Goal: Communication & Community: Answer question/provide support

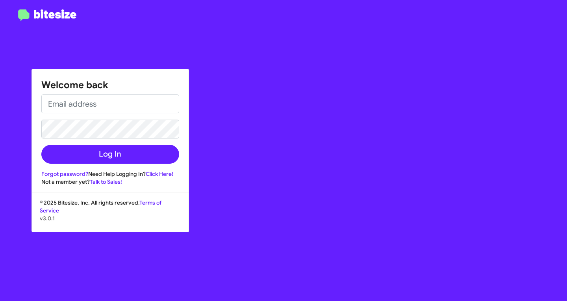
drag, startPoint x: 122, startPoint y: 87, endPoint x: 122, endPoint y: 92, distance: 5.5
click at [122, 88] on h1 "Welcome back" at bounding box center [110, 85] width 138 height 13
click at [122, 94] on div "Welcome back Log In Forgot password? Need Help Logging In? Click Here! Not a me…" at bounding box center [110, 127] width 157 height 117
click at [127, 94] on input "email" at bounding box center [110, 103] width 138 height 19
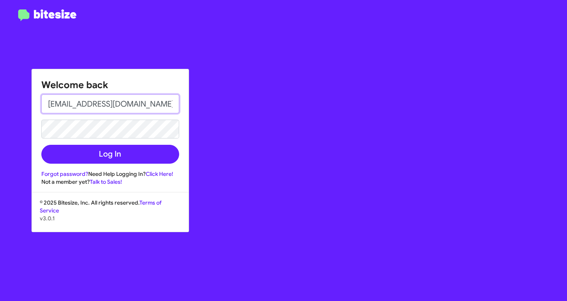
type input "[EMAIL_ADDRESS][DOMAIN_NAME]"
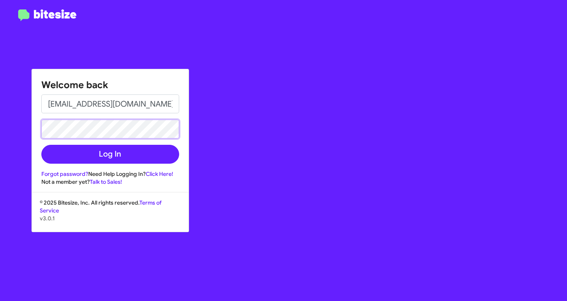
click at [41, 145] on button "Log In" at bounding box center [110, 154] width 138 height 19
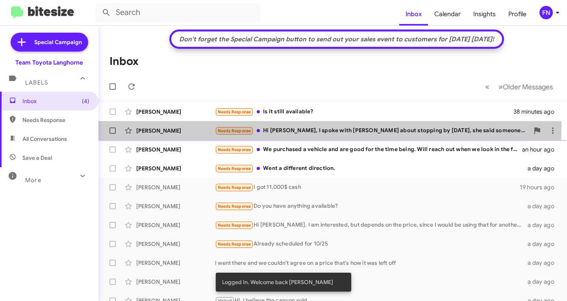
click at [195, 126] on div "[PERSON_NAME] Needs Response Hi [PERSON_NAME], I spoke with [PERSON_NAME] about…" at bounding box center [333, 131] width 456 height 16
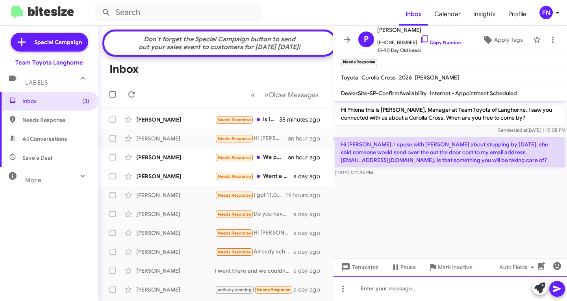
click at [459, 287] on div at bounding box center [450, 288] width 234 height 25
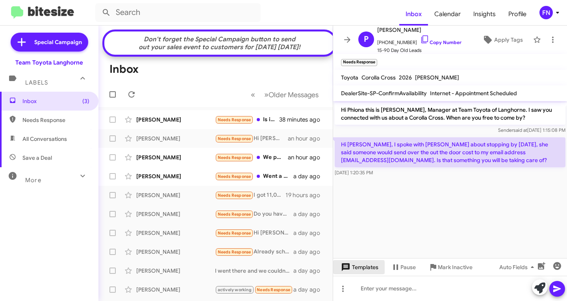
click at [353, 269] on span "Templates" at bounding box center [358, 267] width 39 height 14
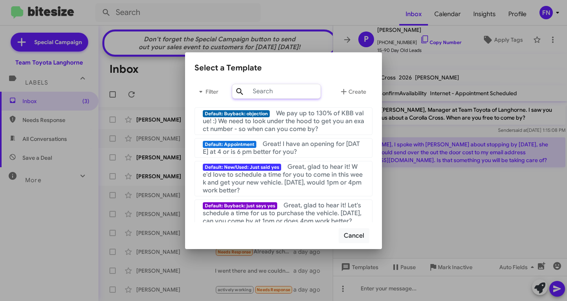
click at [282, 87] on input "text" at bounding box center [276, 91] width 89 height 15
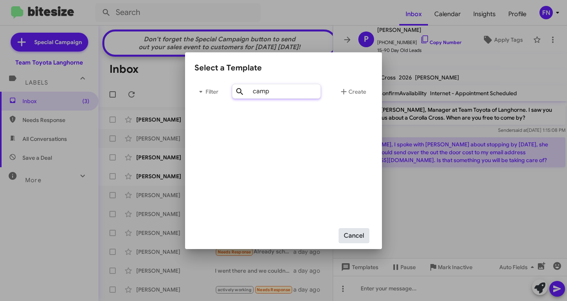
type input "camp"
click at [357, 240] on button "Cancel" at bounding box center [354, 235] width 31 height 15
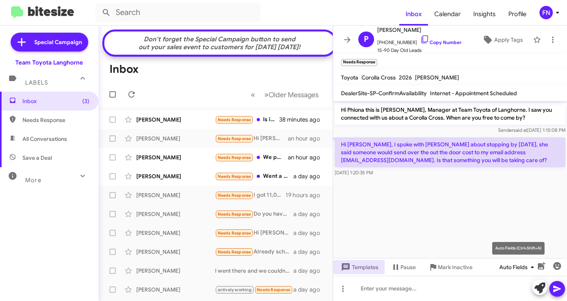
click at [507, 269] on span "Auto Fields" at bounding box center [518, 267] width 38 height 14
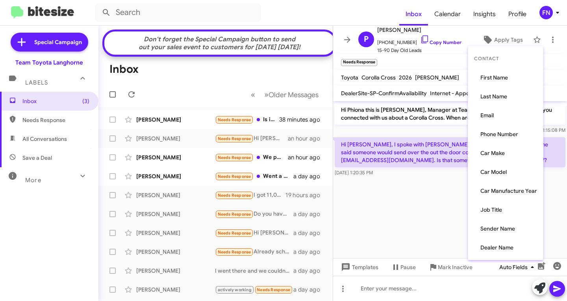
click at [507, 269] on div at bounding box center [283, 150] width 567 height 301
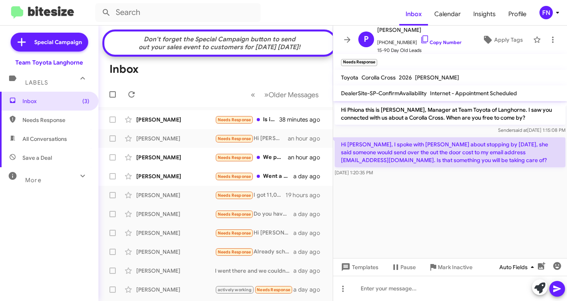
click at [497, 272] on button "Auto Fields" at bounding box center [518, 267] width 50 height 14
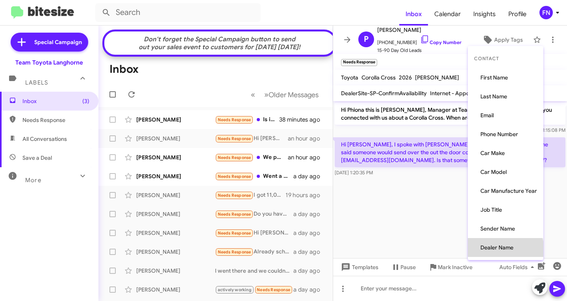
click at [498, 252] on button "Dealer Name" at bounding box center [506, 247] width 76 height 19
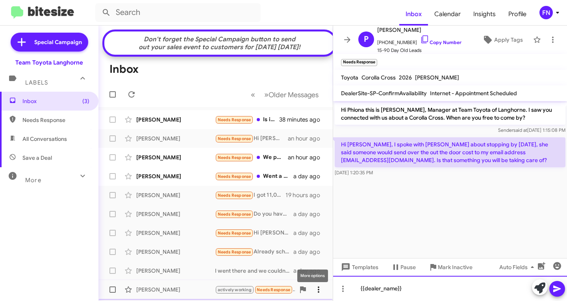
drag, startPoint x: 424, startPoint y: 291, endPoint x: 316, endPoint y: 300, distance: 107.5
click at [316, 287] on div "Don't forget the Special Campaign button to send out your sales event to custom…" at bounding box center [332, 164] width 468 height 276
